Goal: Task Accomplishment & Management: Manage account settings

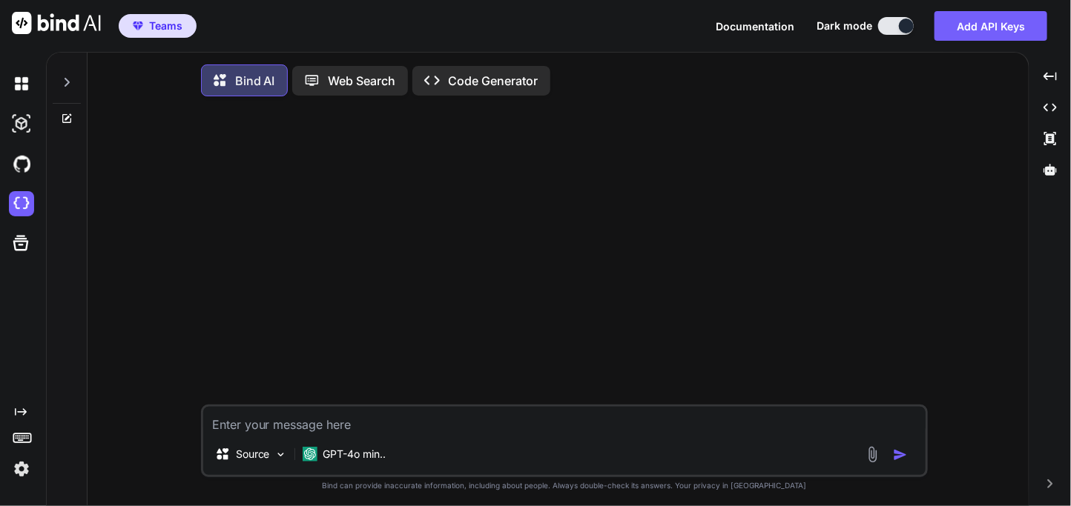
scroll to position [7, 0]
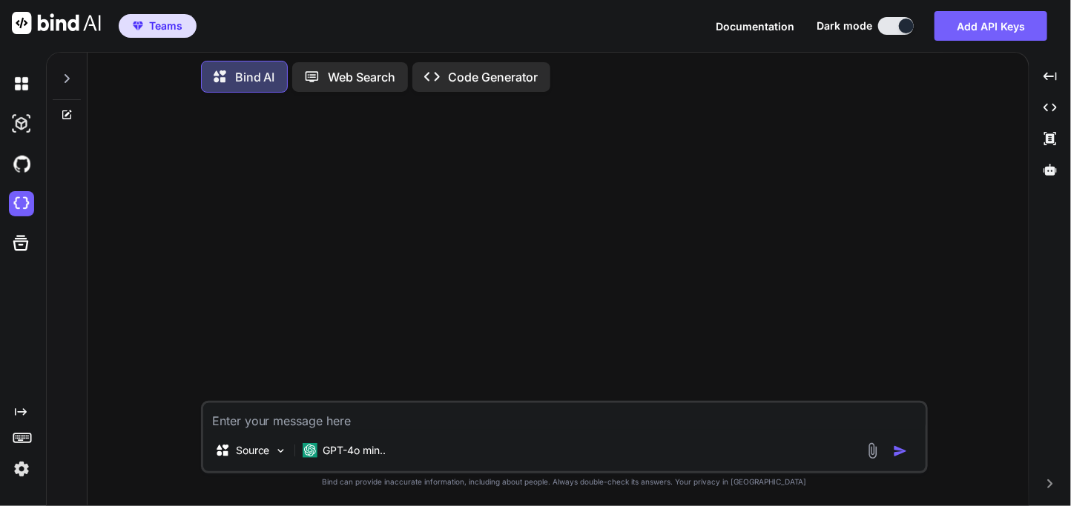
click at [26, 470] on img at bounding box center [21, 469] width 25 height 25
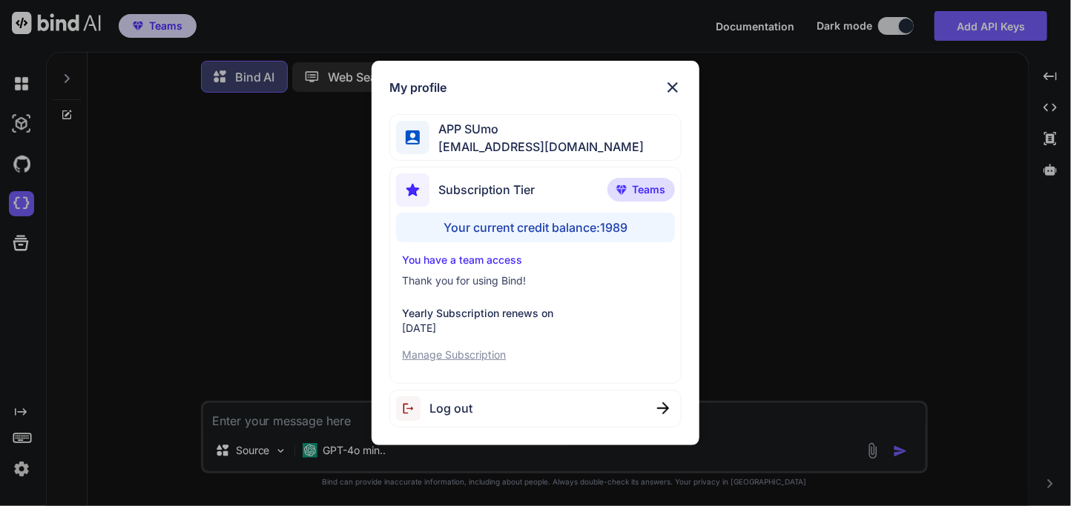
click at [497, 406] on div "Log out" at bounding box center [534, 409] width 291 height 38
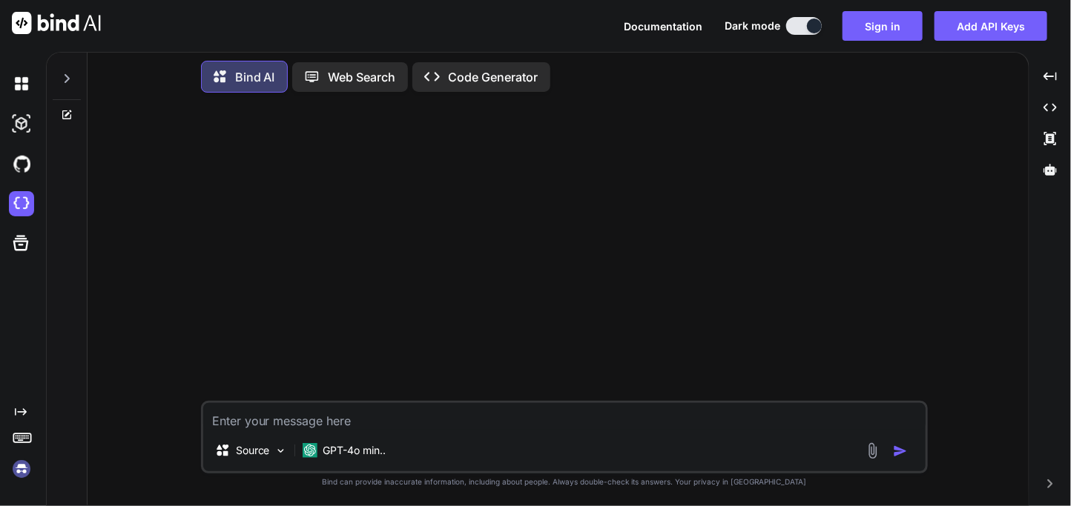
click at [24, 465] on img at bounding box center [21, 469] width 25 height 25
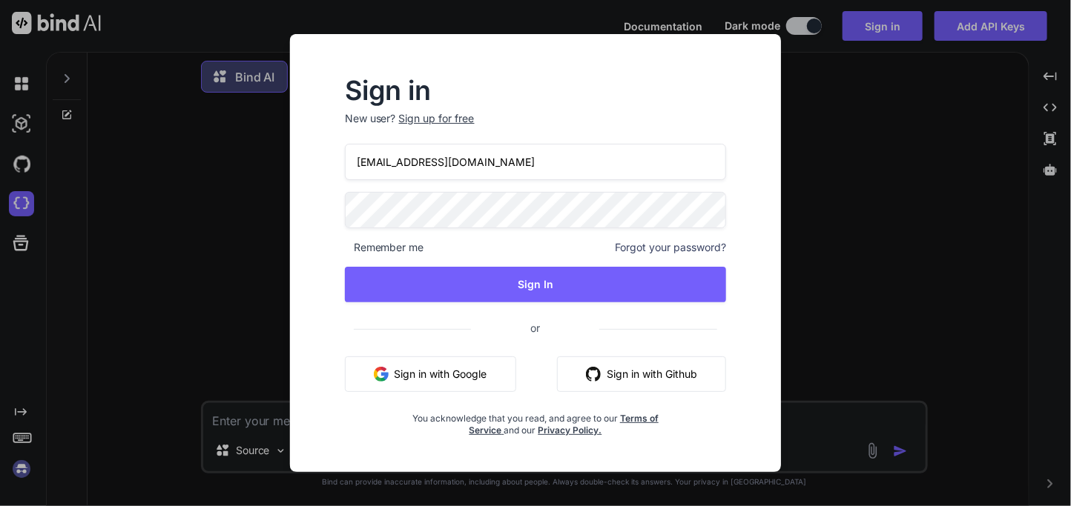
click at [529, 175] on input "appsumo_103@yopmail.com" at bounding box center [536, 162] width 382 height 36
paste input "7"
type input "[EMAIL_ADDRESS][DOMAIN_NAME]"
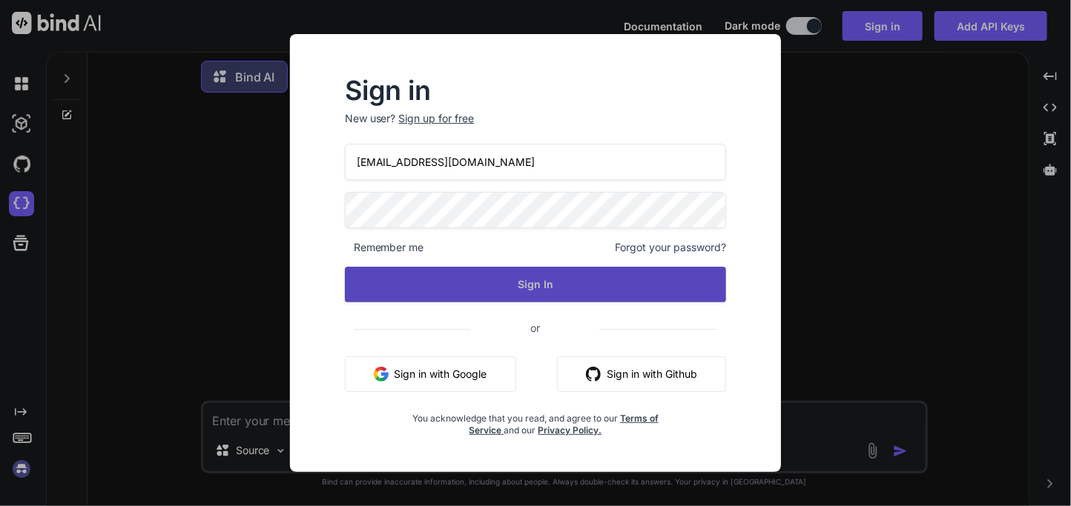
click at [517, 280] on button "Sign In" at bounding box center [536, 285] width 382 height 36
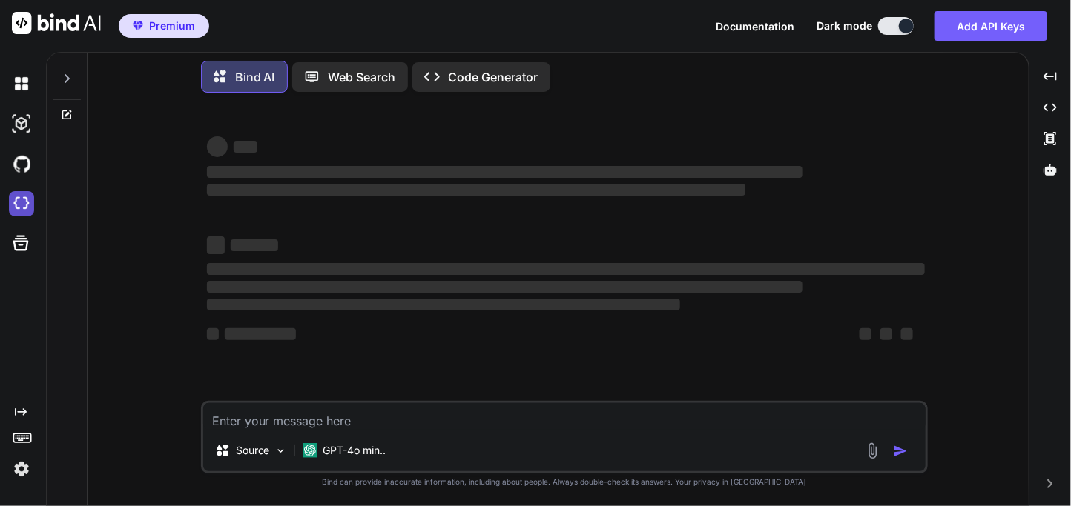
click at [16, 205] on img at bounding box center [21, 203] width 25 height 25
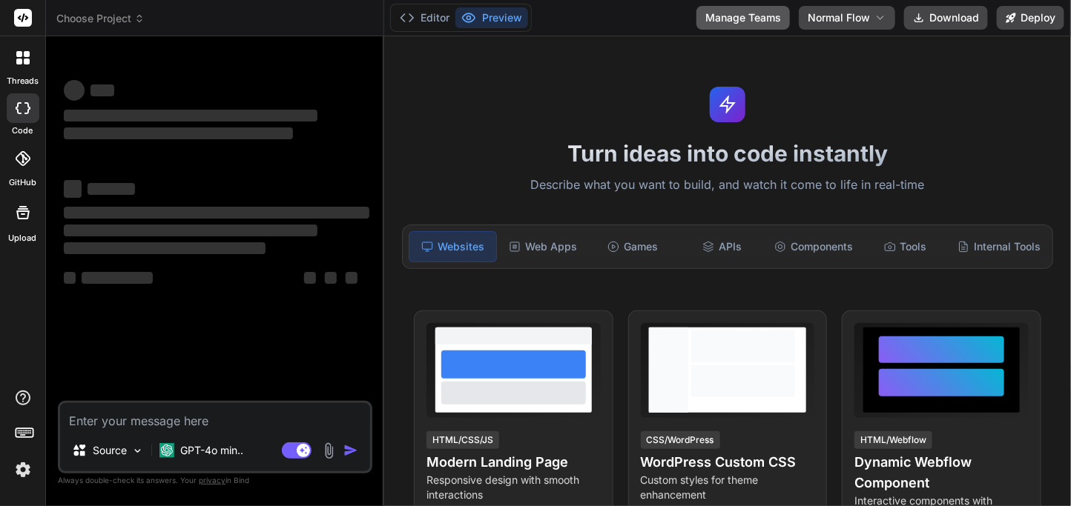
click at [737, 13] on button "Manage Teams" at bounding box center [742, 18] width 93 height 24
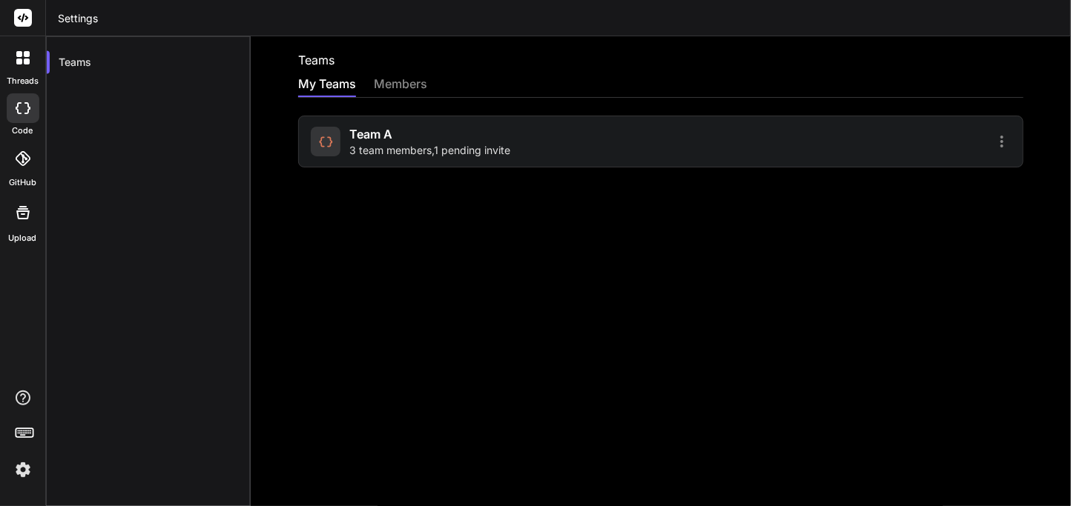
click at [448, 153] on span "3 team members , 1 pending invite" at bounding box center [429, 150] width 161 height 15
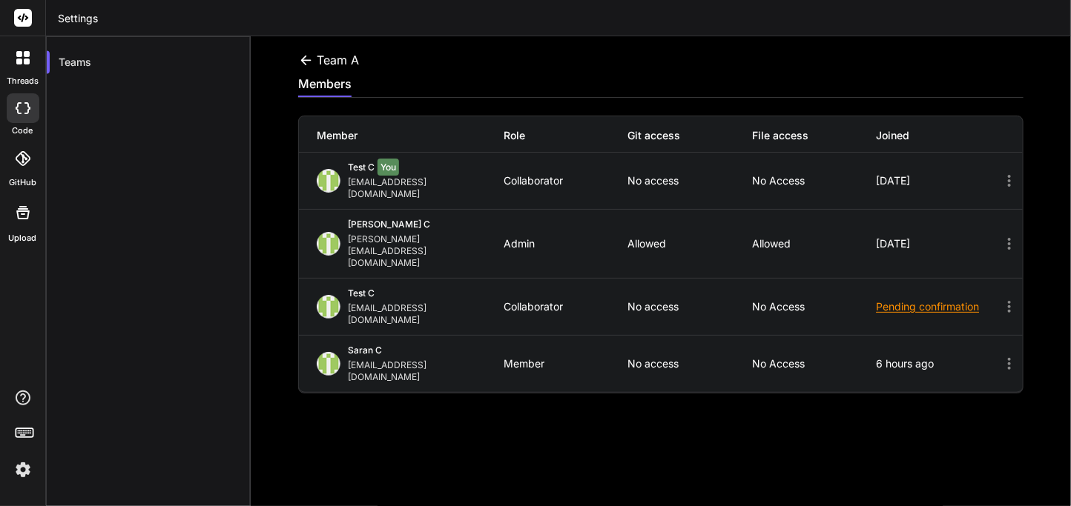
click at [16, 106] on icon at bounding box center [19, 108] width 6 height 12
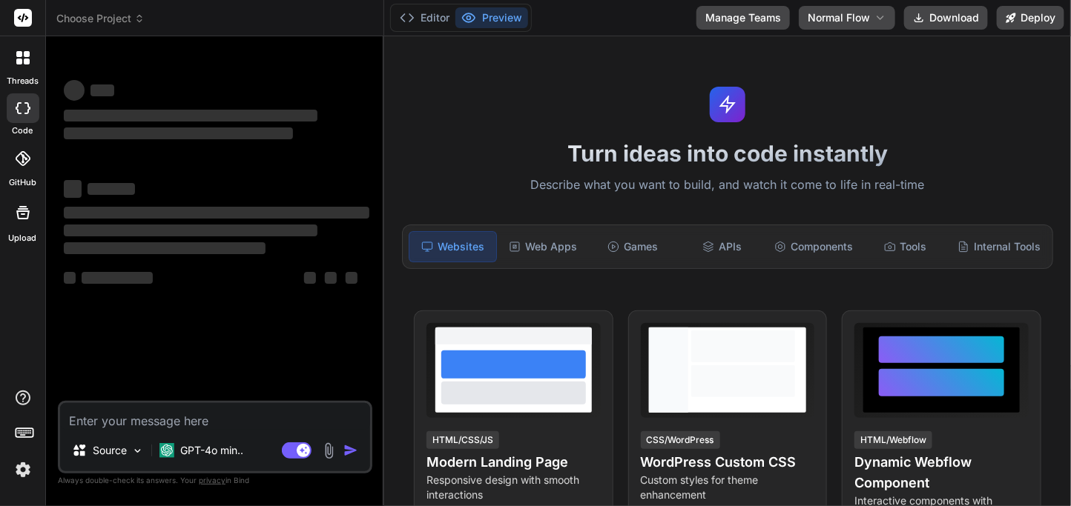
click at [183, 417] on textarea at bounding box center [215, 416] width 310 height 27
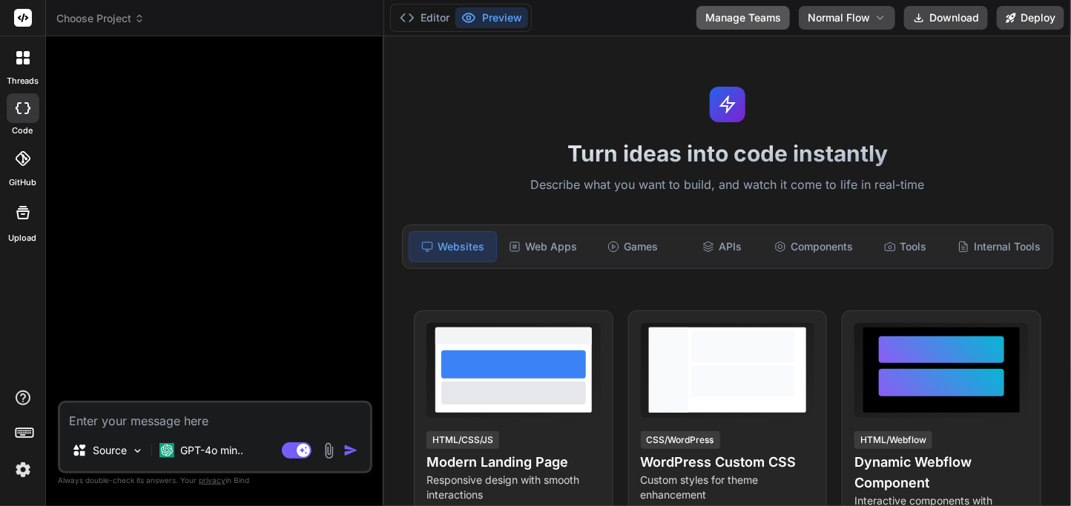
click at [747, 27] on button "Manage Teams" at bounding box center [742, 18] width 93 height 24
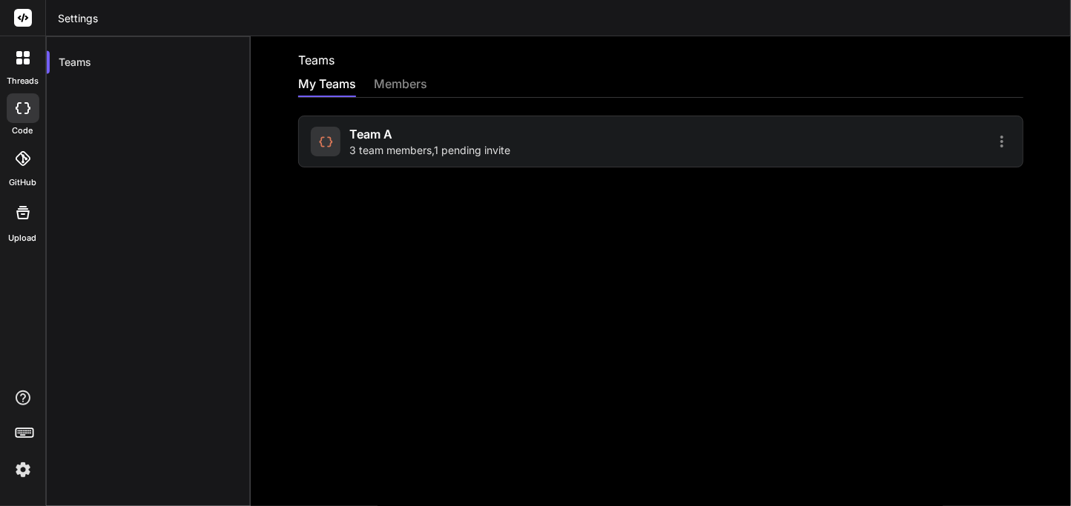
click at [451, 139] on div "team a 3 team members , 1 pending invite" at bounding box center [429, 141] width 161 height 33
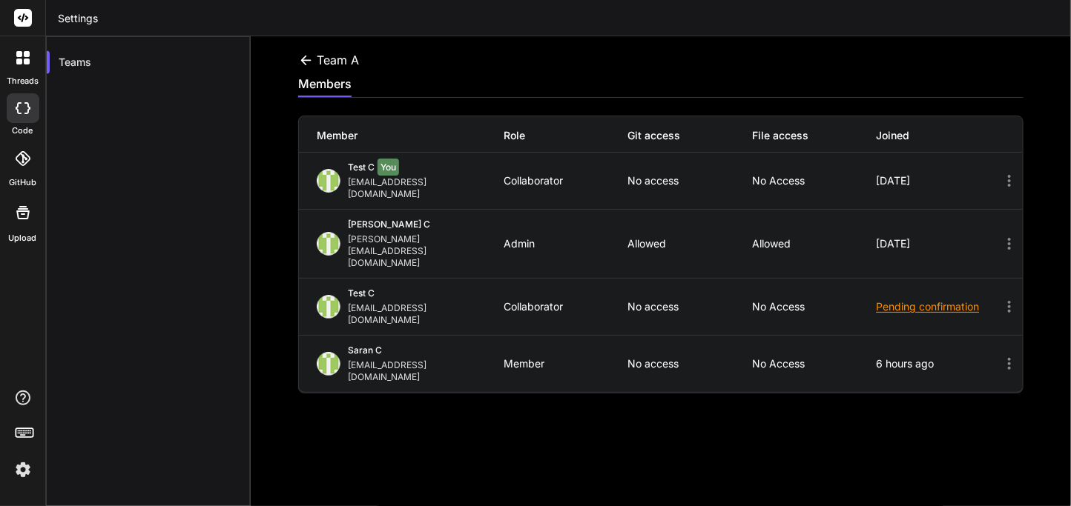
click at [18, 113] on icon at bounding box center [23, 108] width 15 height 12
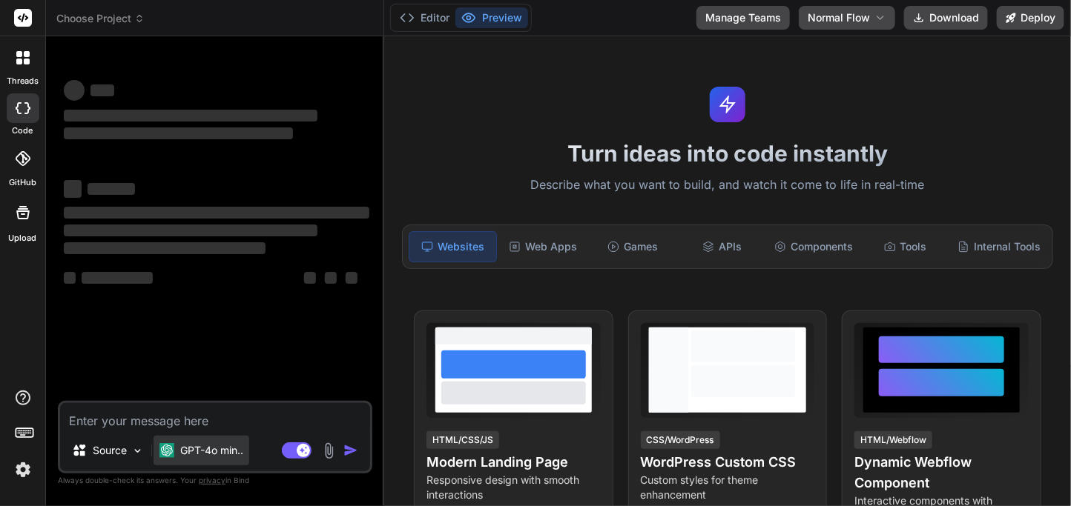
click at [174, 443] on div "GPT-4o min.." at bounding box center [201, 450] width 84 height 15
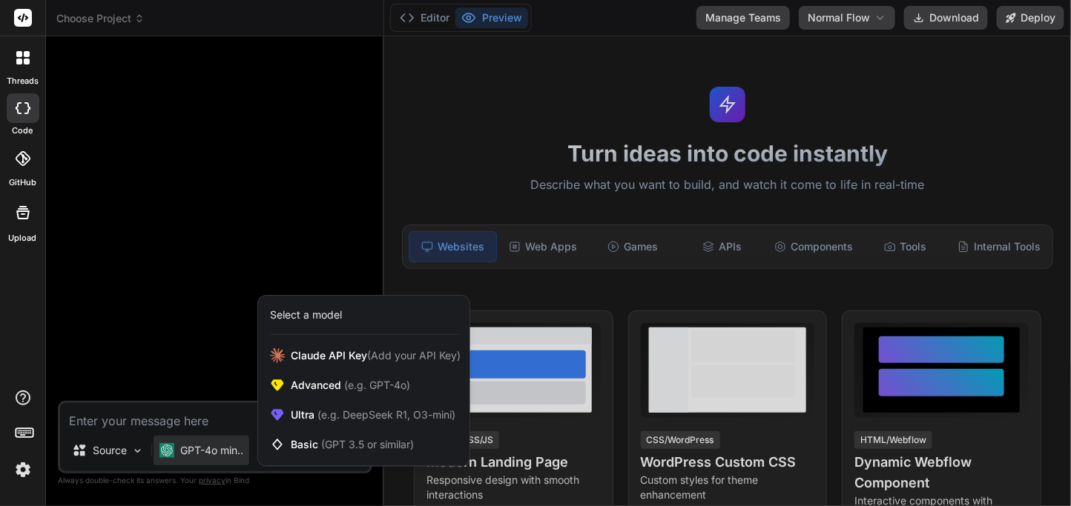
click at [168, 421] on div at bounding box center [535, 253] width 1071 height 506
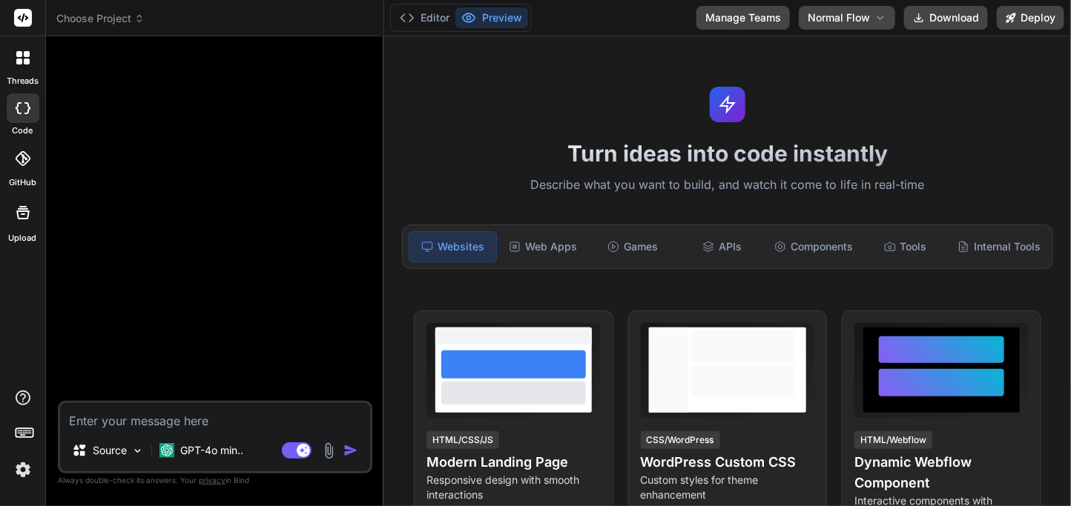
click at [168, 421] on textarea at bounding box center [215, 416] width 310 height 27
type textarea "x"
type textarea "H"
type textarea "x"
type textarea "Hi"
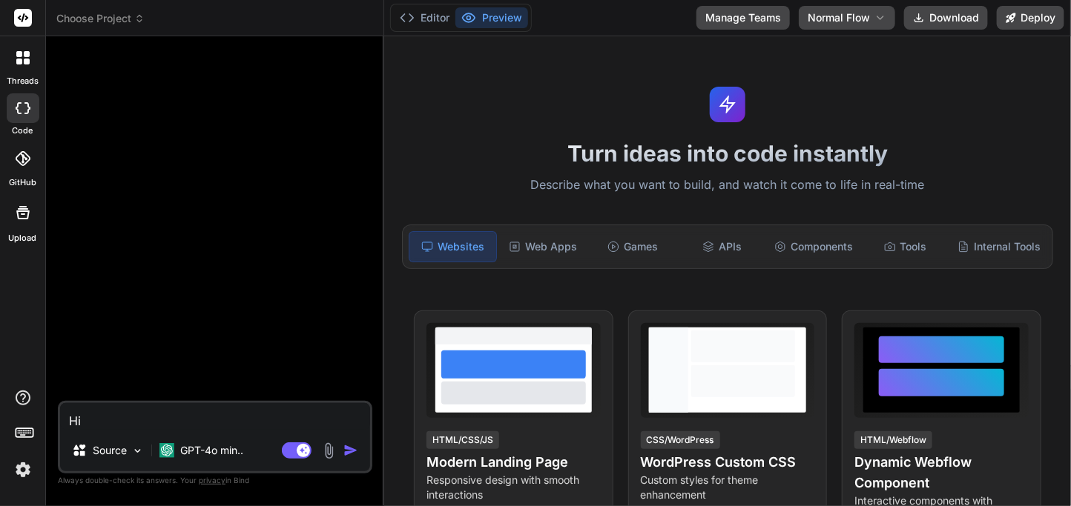
click at [352, 447] on img "button" at bounding box center [350, 450] width 15 height 15
type textarea "x"
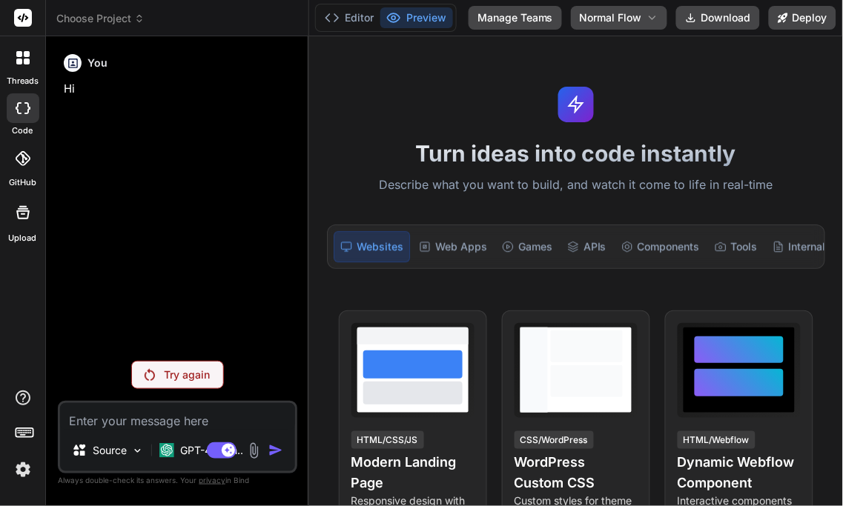
click at [187, 373] on p "Try again" at bounding box center [187, 375] width 46 height 15
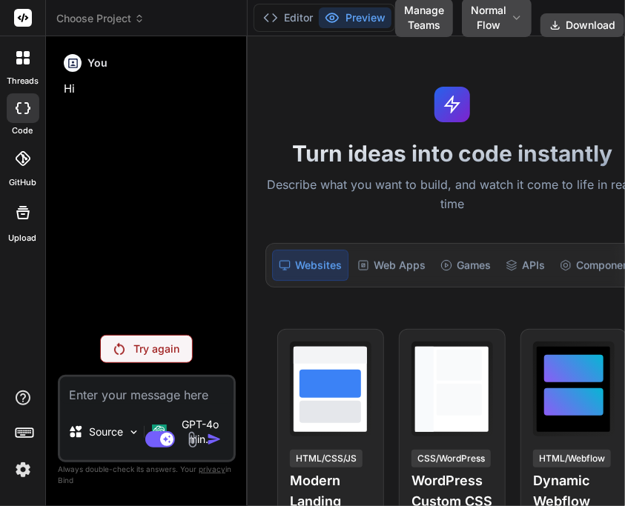
click at [138, 354] on p "Try again" at bounding box center [156, 349] width 46 height 15
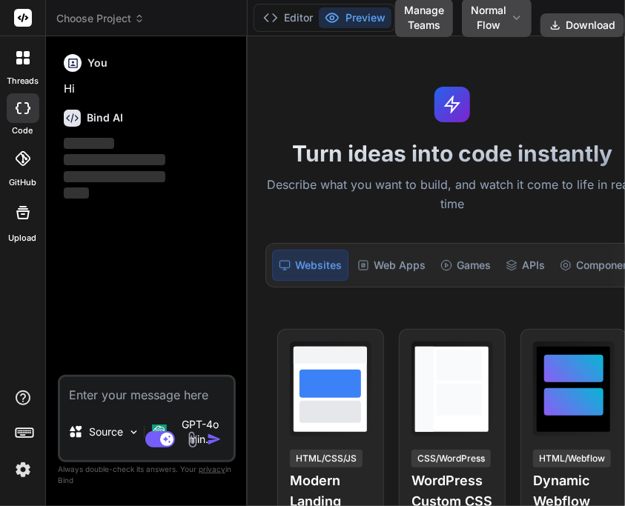
type textarea "x"
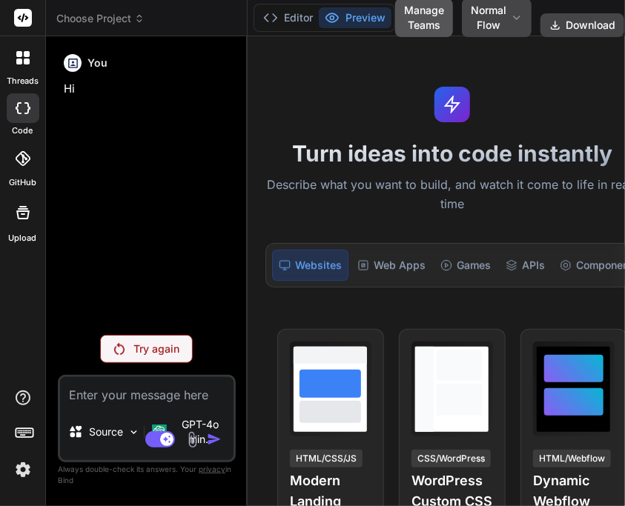
click at [402, 2] on button "Manage Teams" at bounding box center [424, 18] width 58 height 39
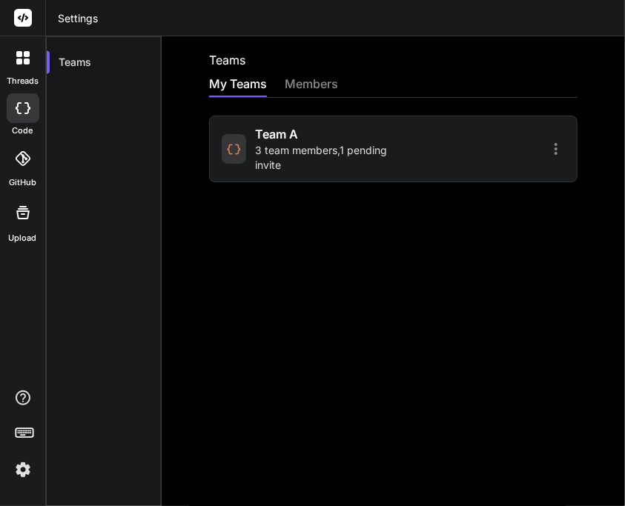
click at [297, 160] on span "3 team members , 1 pending invite" at bounding box center [321, 158] width 133 height 30
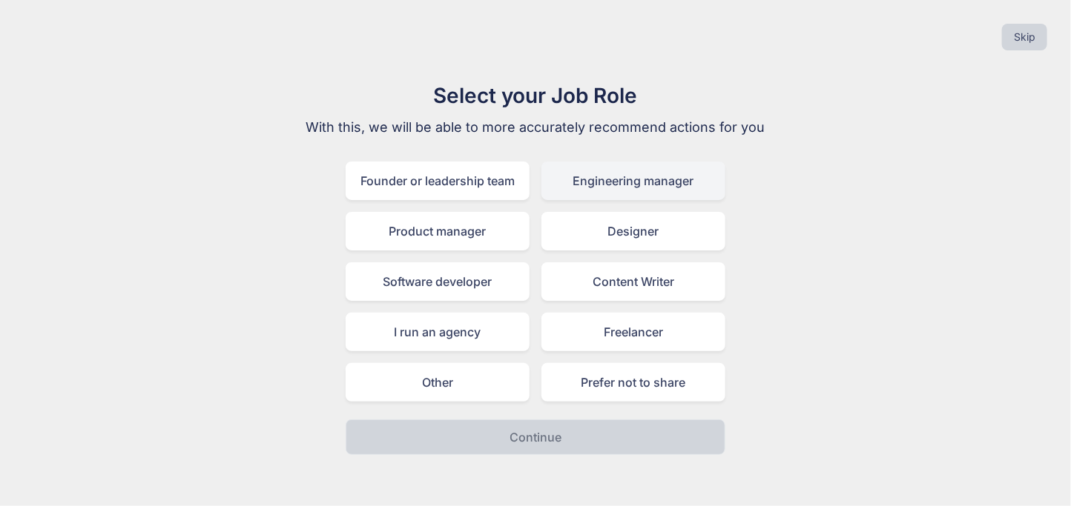
click at [565, 194] on div "Engineering manager" at bounding box center [633, 181] width 184 height 39
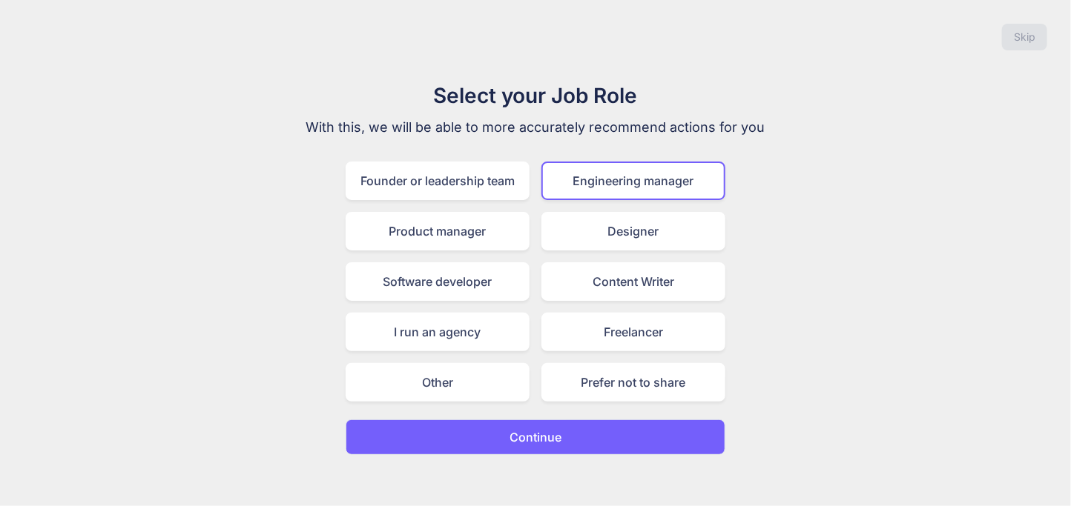
click at [517, 429] on p "Continue" at bounding box center [535, 438] width 52 height 18
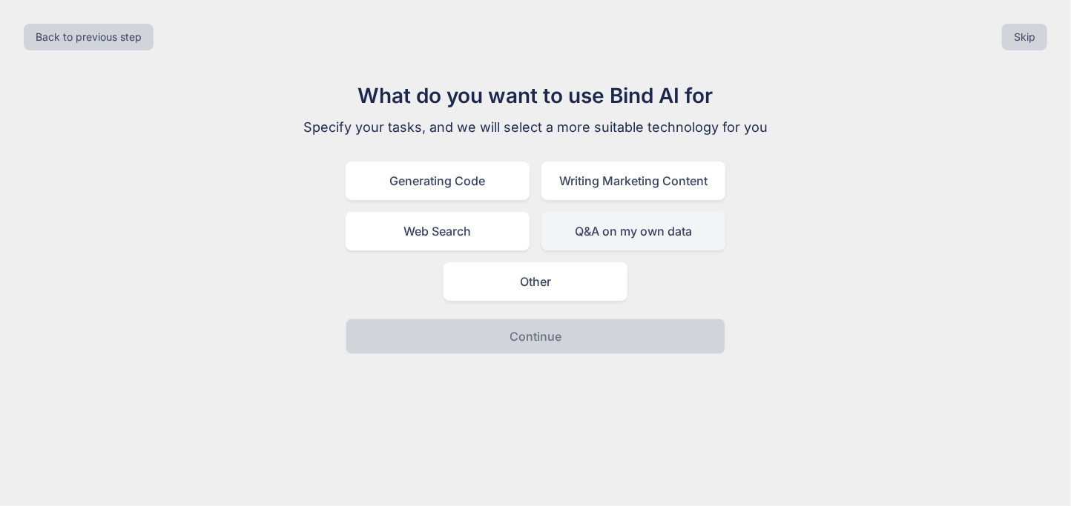
click at [664, 236] on div "Q&A on my own data" at bounding box center [633, 231] width 184 height 39
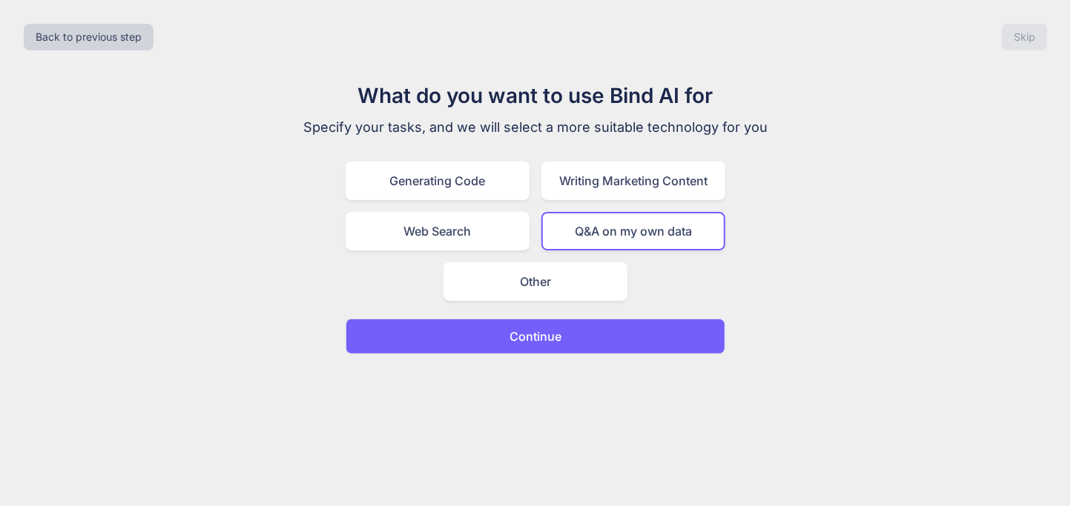
click at [564, 335] on button "Continue" at bounding box center [536, 337] width 380 height 36
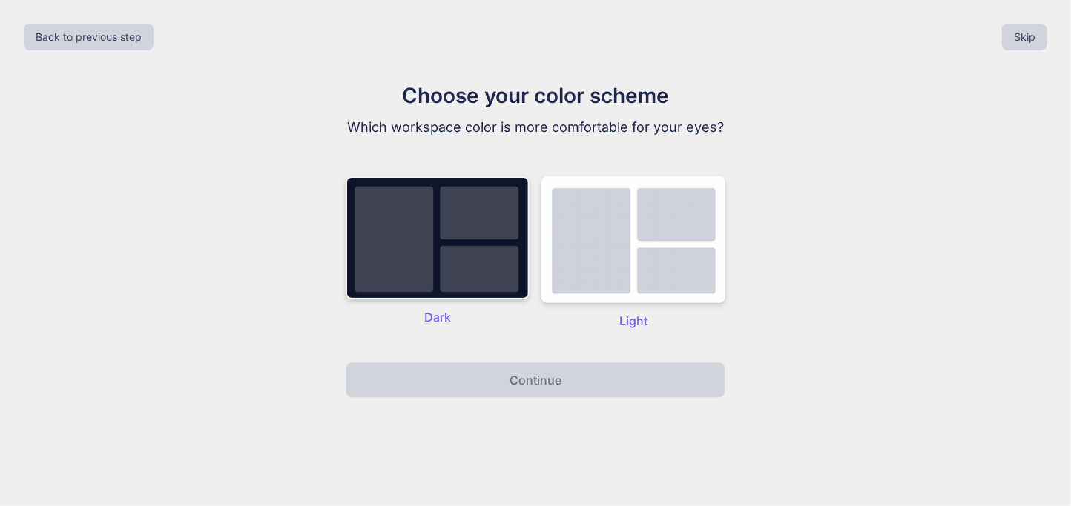
click at [421, 271] on img at bounding box center [438, 237] width 184 height 123
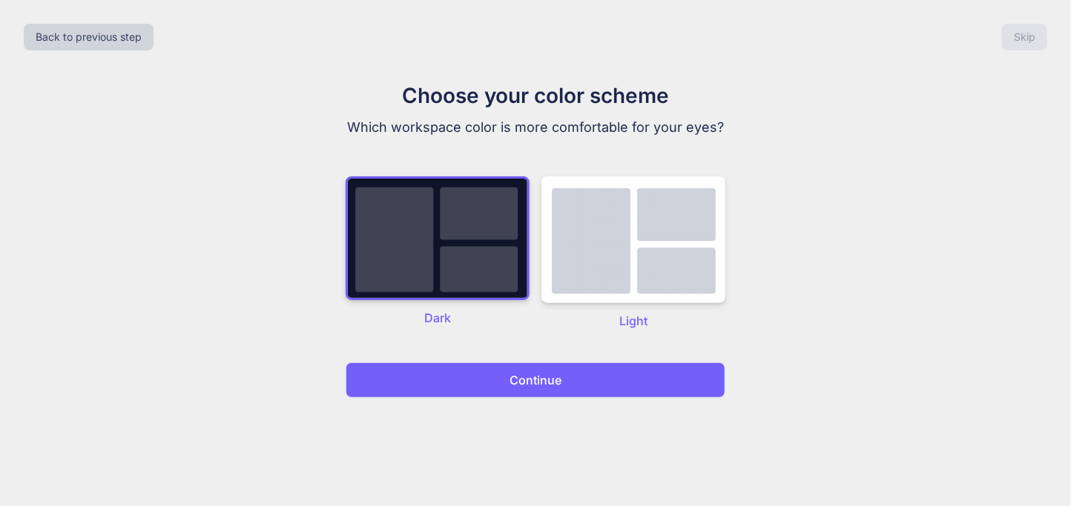
click at [492, 376] on button "Continue" at bounding box center [536, 381] width 380 height 36
click at [493, 369] on button "Continue" at bounding box center [536, 381] width 380 height 36
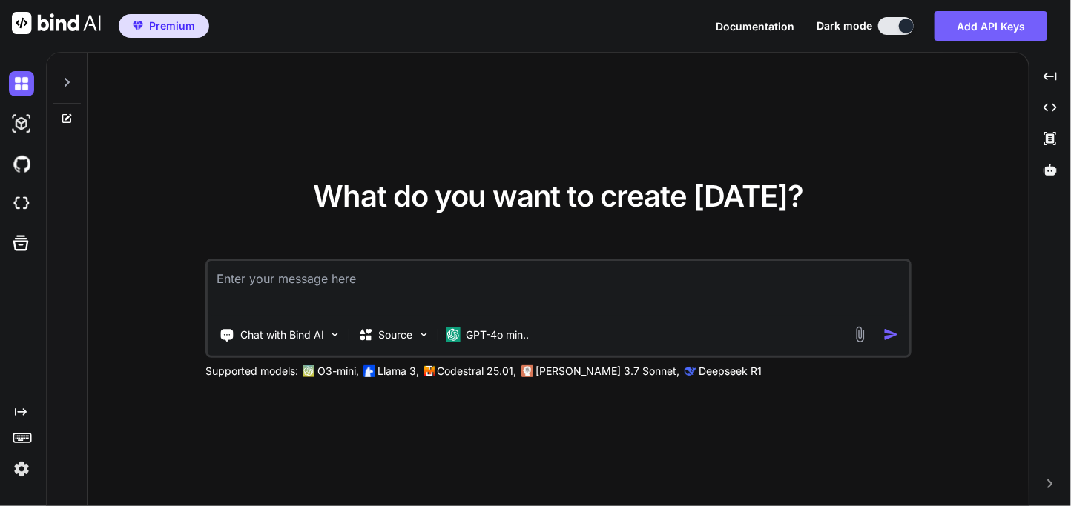
click at [16, 475] on img at bounding box center [21, 469] width 25 height 25
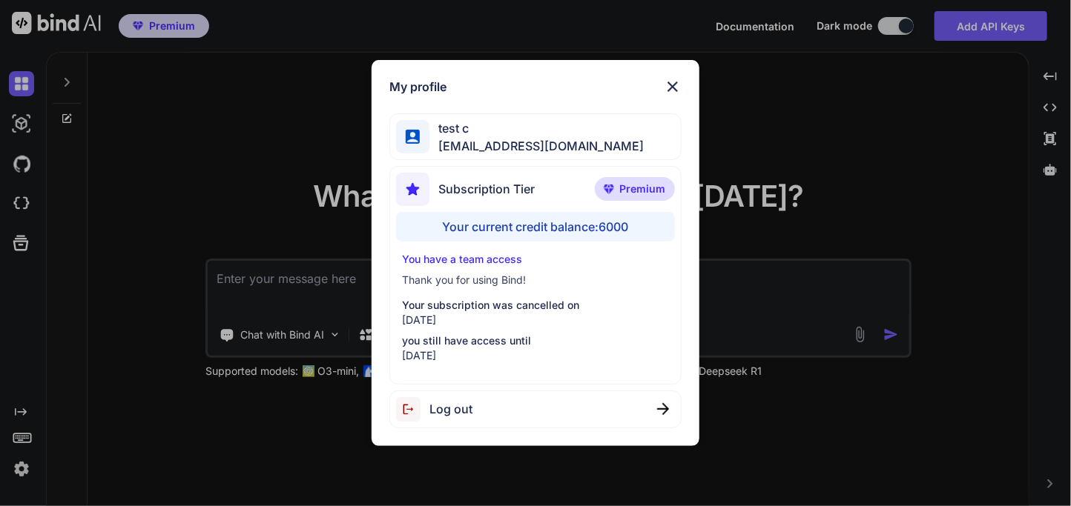
type textarea "x"
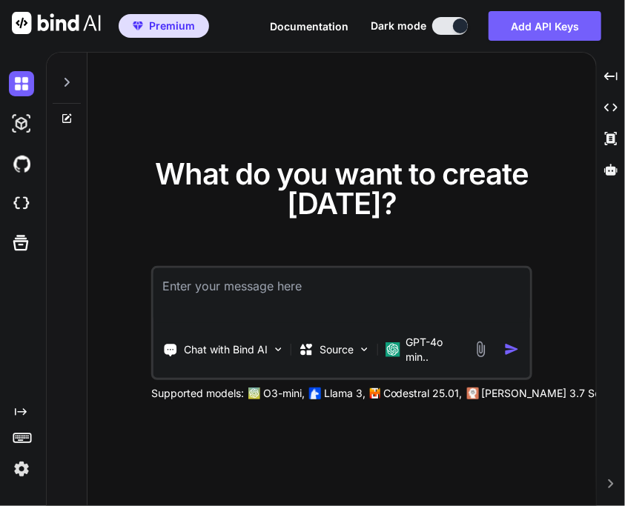
click at [25, 468] on img at bounding box center [21, 469] width 25 height 25
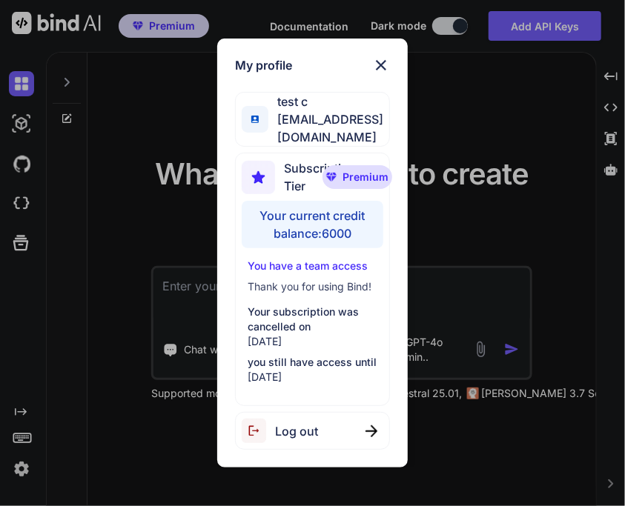
click at [328, 421] on div "Log out" at bounding box center [313, 431] width 156 height 38
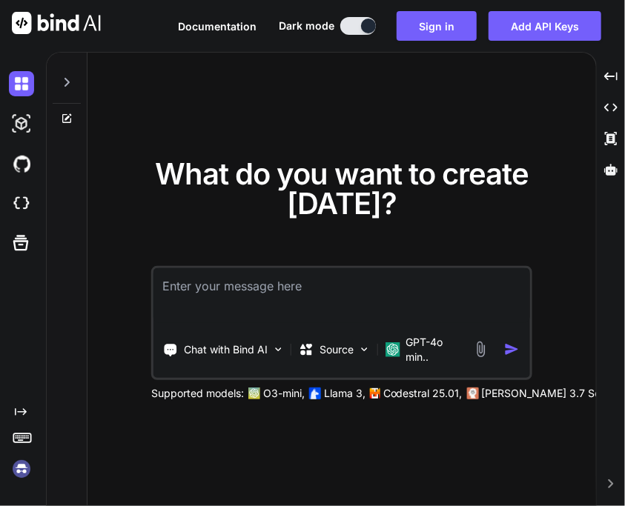
type textarea "x"
click at [16, 469] on img at bounding box center [21, 469] width 25 height 25
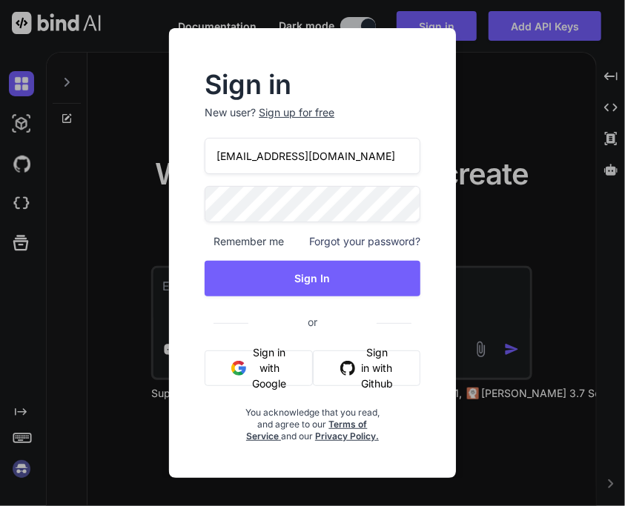
click at [285, 157] on input "appsumo_103@yopmail.com" at bounding box center [313, 156] width 216 height 36
drag, startPoint x: 285, startPoint y: 157, endPoint x: 191, endPoint y: 148, distance: 94.6
click at [191, 148] on div "Sign in New user? Sign up for free appsumo_103@yopmail.com Remember me Forgot y…" at bounding box center [312, 258] width 263 height 370
type input "app5@yopmail.com"
click at [181, 197] on div "Sign in New user? Sign up for free app5@yopmail.com Remember me Forgot your pas…" at bounding box center [312, 258] width 263 height 370
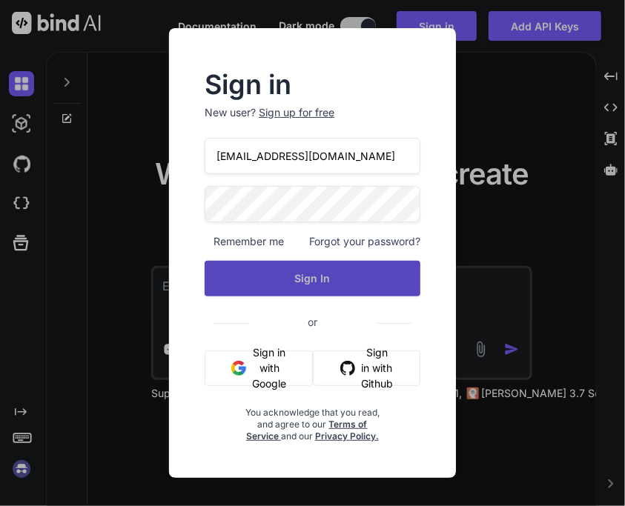
click at [297, 268] on button "Sign In" at bounding box center [313, 279] width 216 height 36
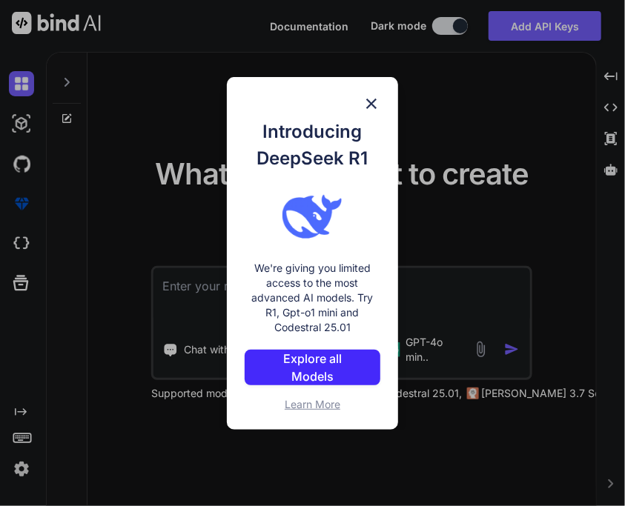
type textarea "x"
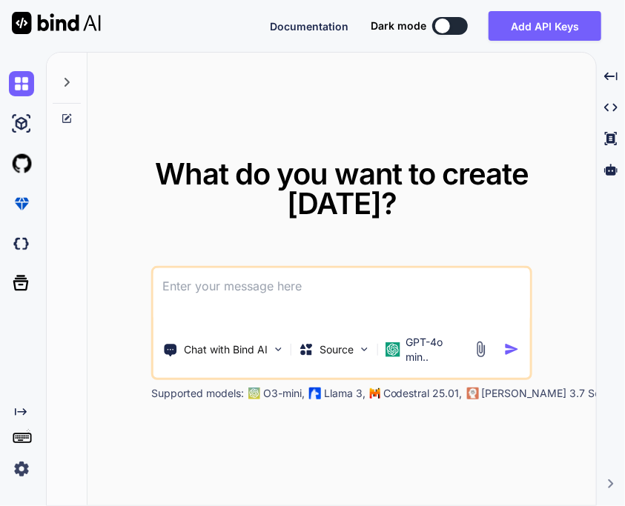
type textarea "x"
